Goal: Check status: Check status

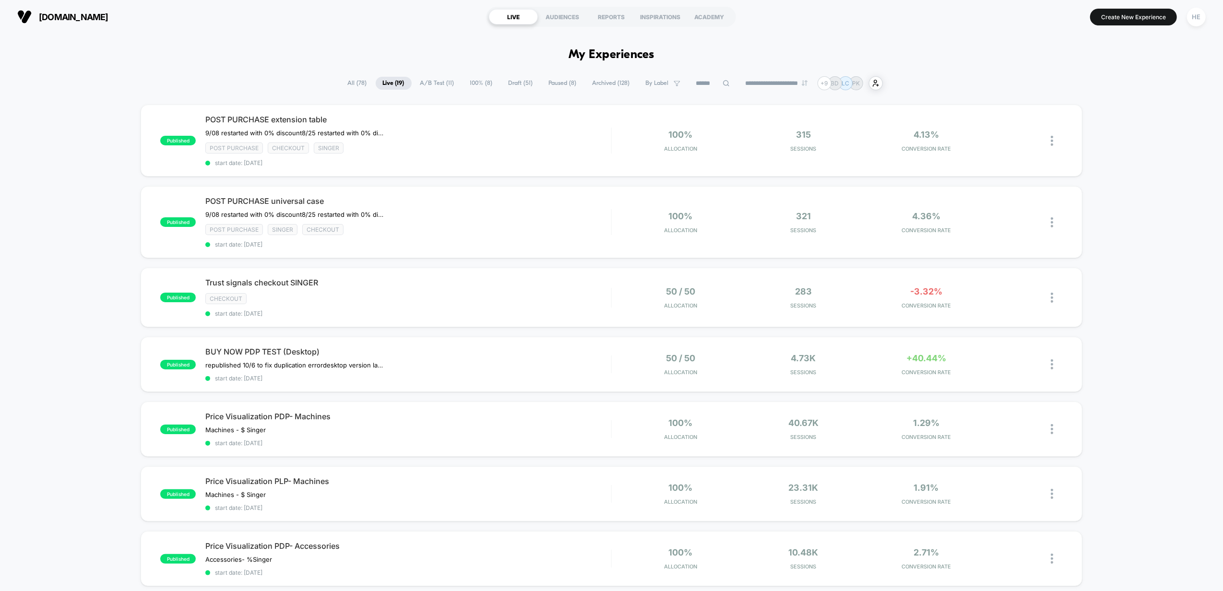
click at [65, 20] on span "[DOMAIN_NAME]" at bounding box center [74, 17] width 70 height 10
click at [421, 128] on div "POST PURCHASE extension table 9/08 restarted with 0% discount ﻿8/25 restarted w…" at bounding box center [408, 141] width 406 height 52
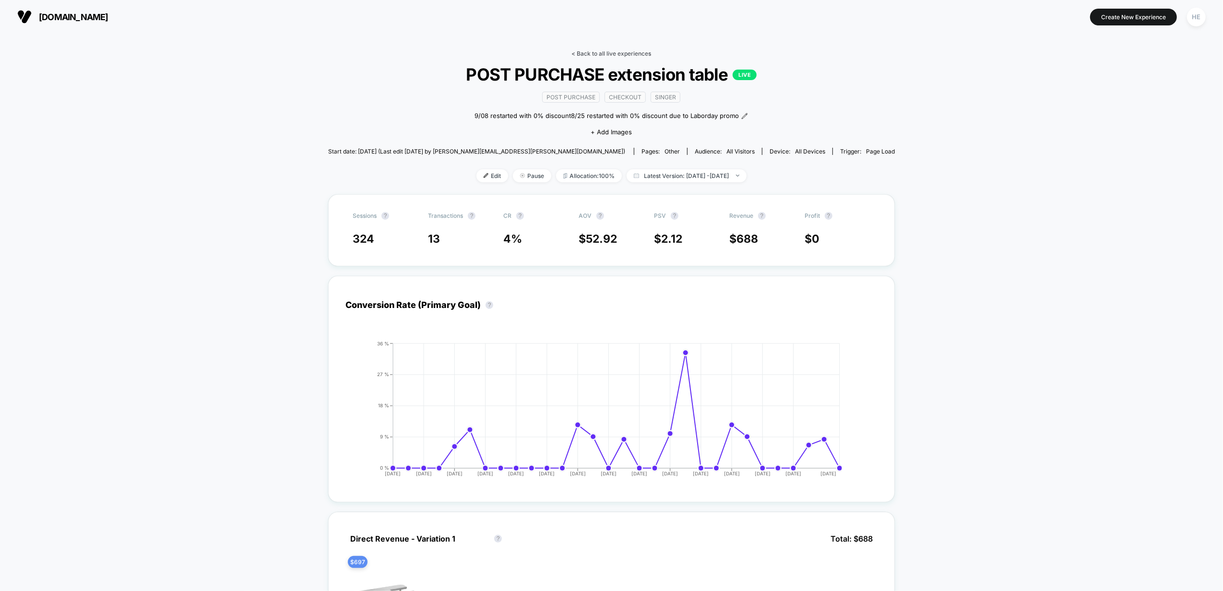
click at [578, 55] on link "< Back to all live experiences" at bounding box center [612, 53] width 80 height 7
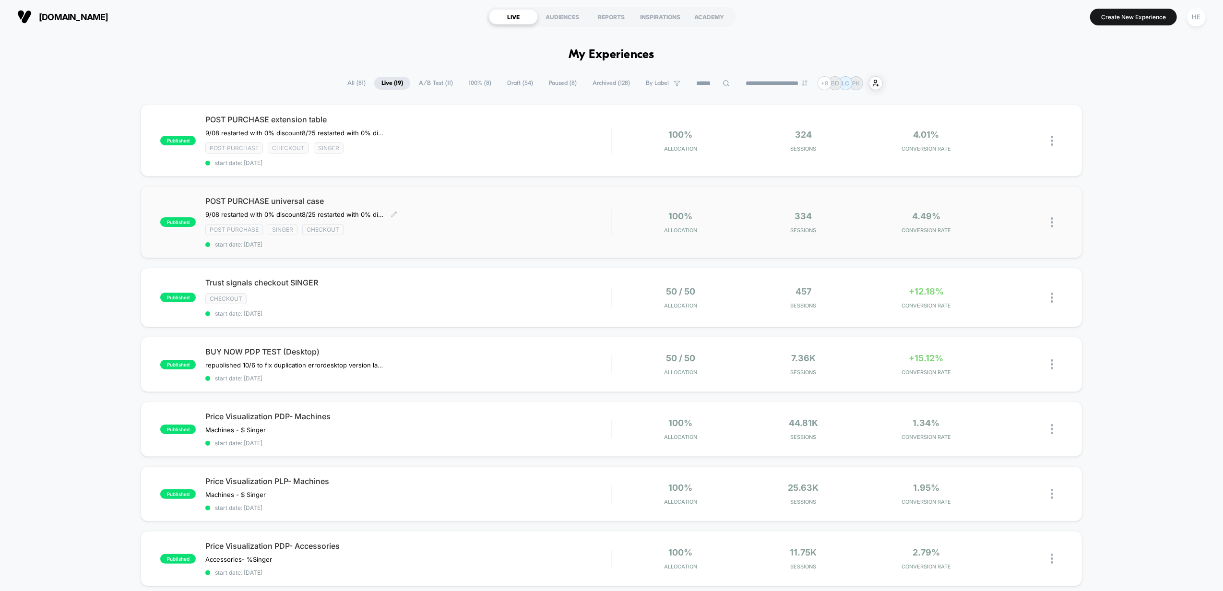
click at [505, 213] on div "POST PURCHASE universal case 9/08 restarted with 0% discount 8/25 restarted wit…" at bounding box center [408, 222] width 406 height 52
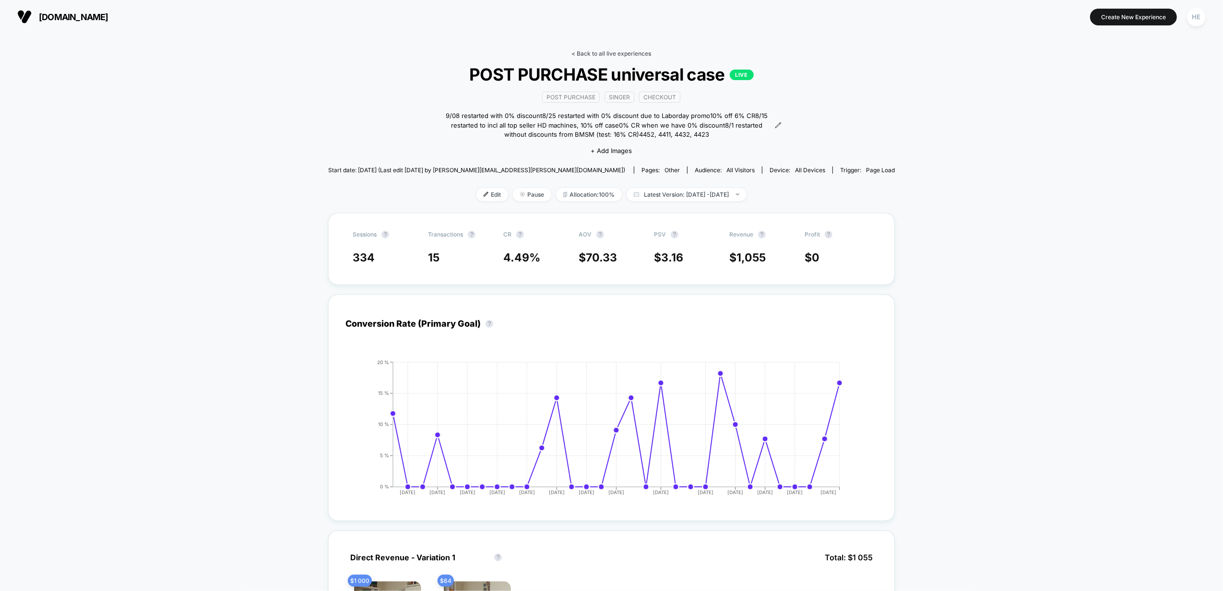
click at [593, 52] on link "< Back to all live experiences" at bounding box center [612, 53] width 80 height 7
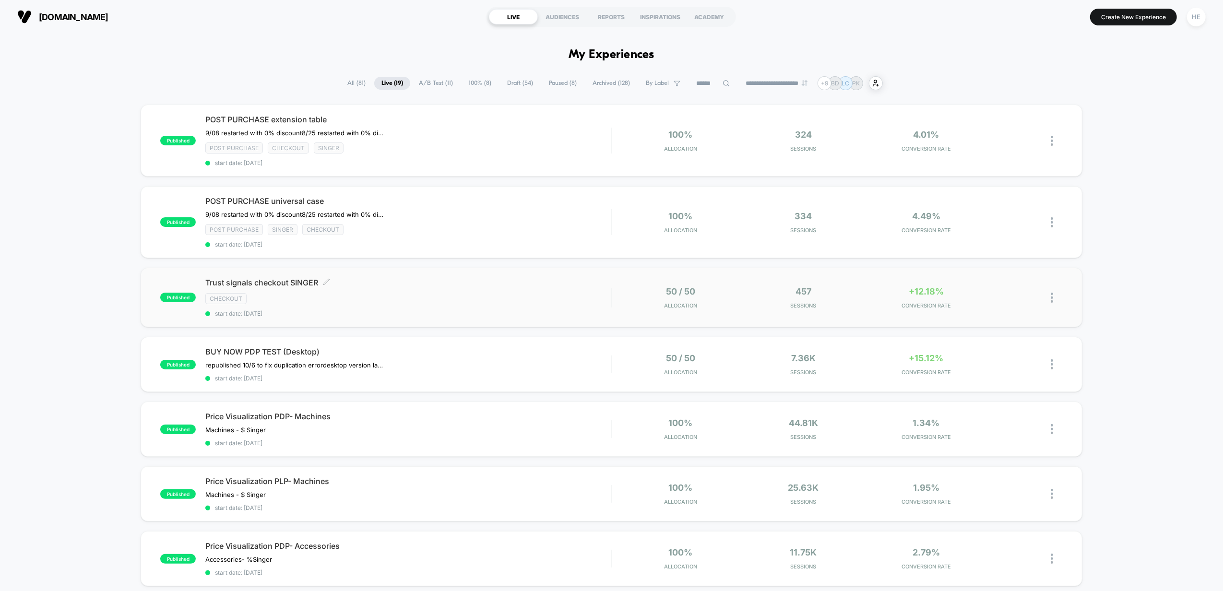
click at [397, 306] on div "Trust signals checkout SINGER Click to edit experience details Click to edit ex…" at bounding box center [408, 297] width 406 height 39
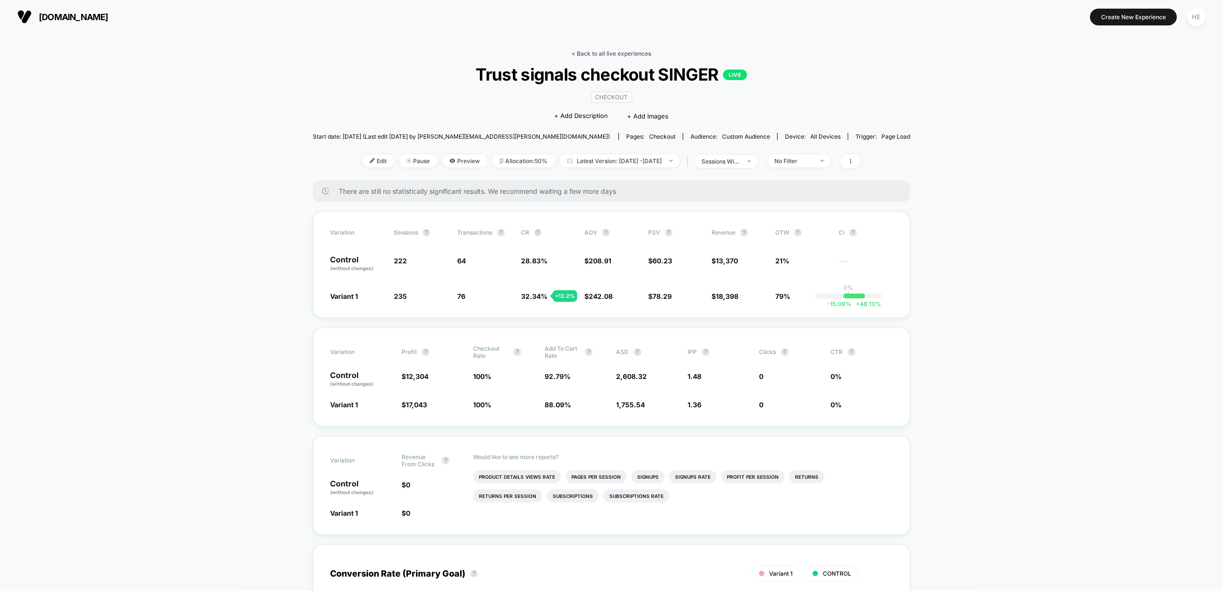
click at [599, 53] on link "< Back to all live experiences" at bounding box center [612, 53] width 80 height 7
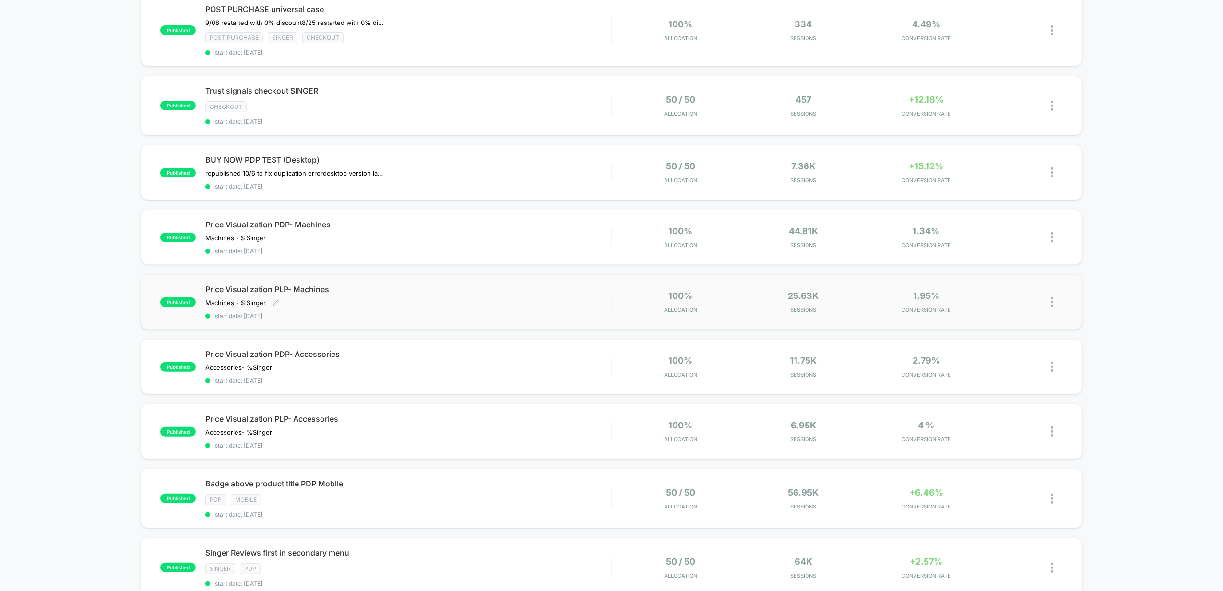
scroll to position [384, 0]
